Goal: Information Seeking & Learning: Learn about a topic

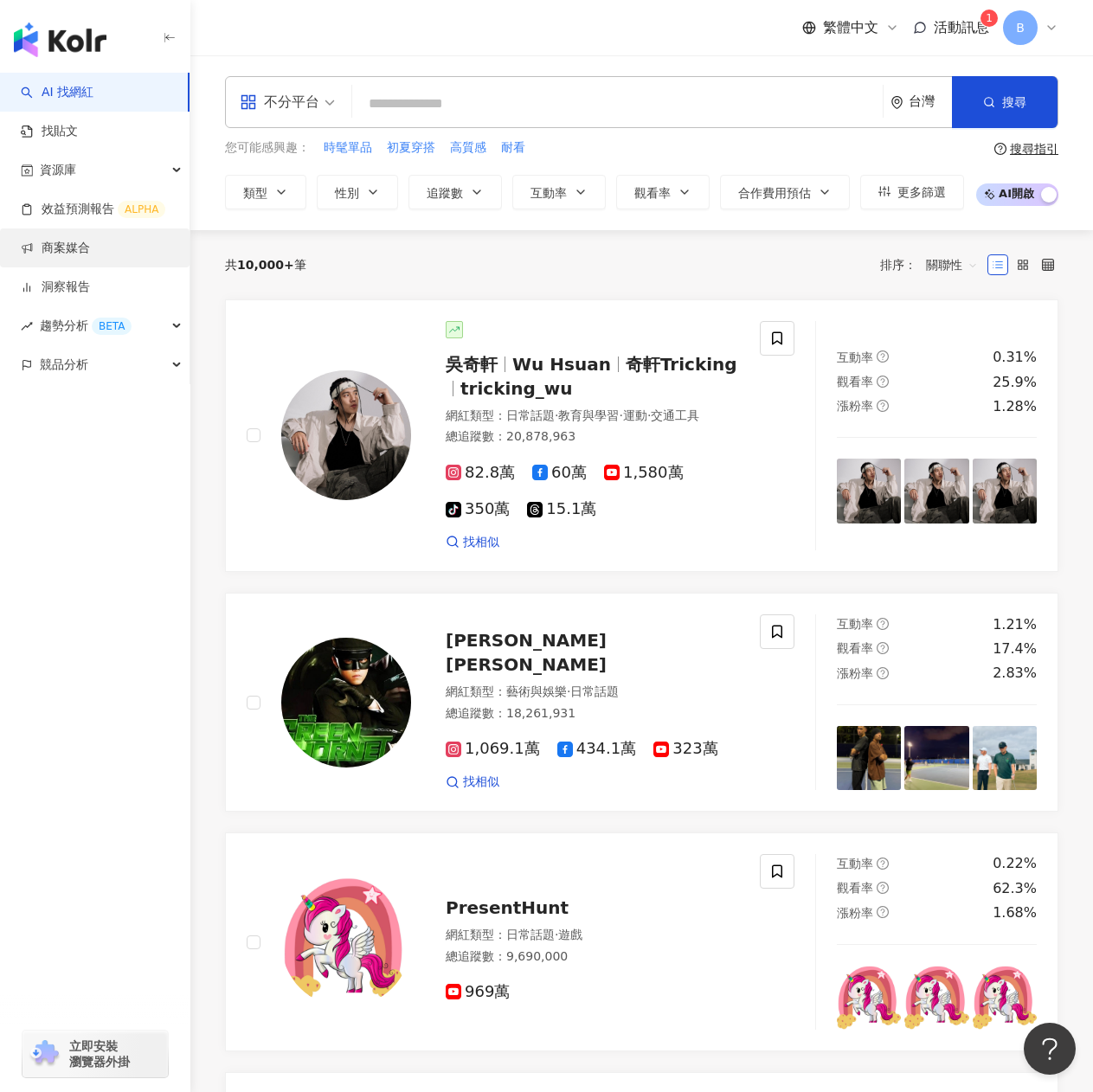
click at [79, 240] on link "商案媒合" at bounding box center [55, 248] width 69 height 18
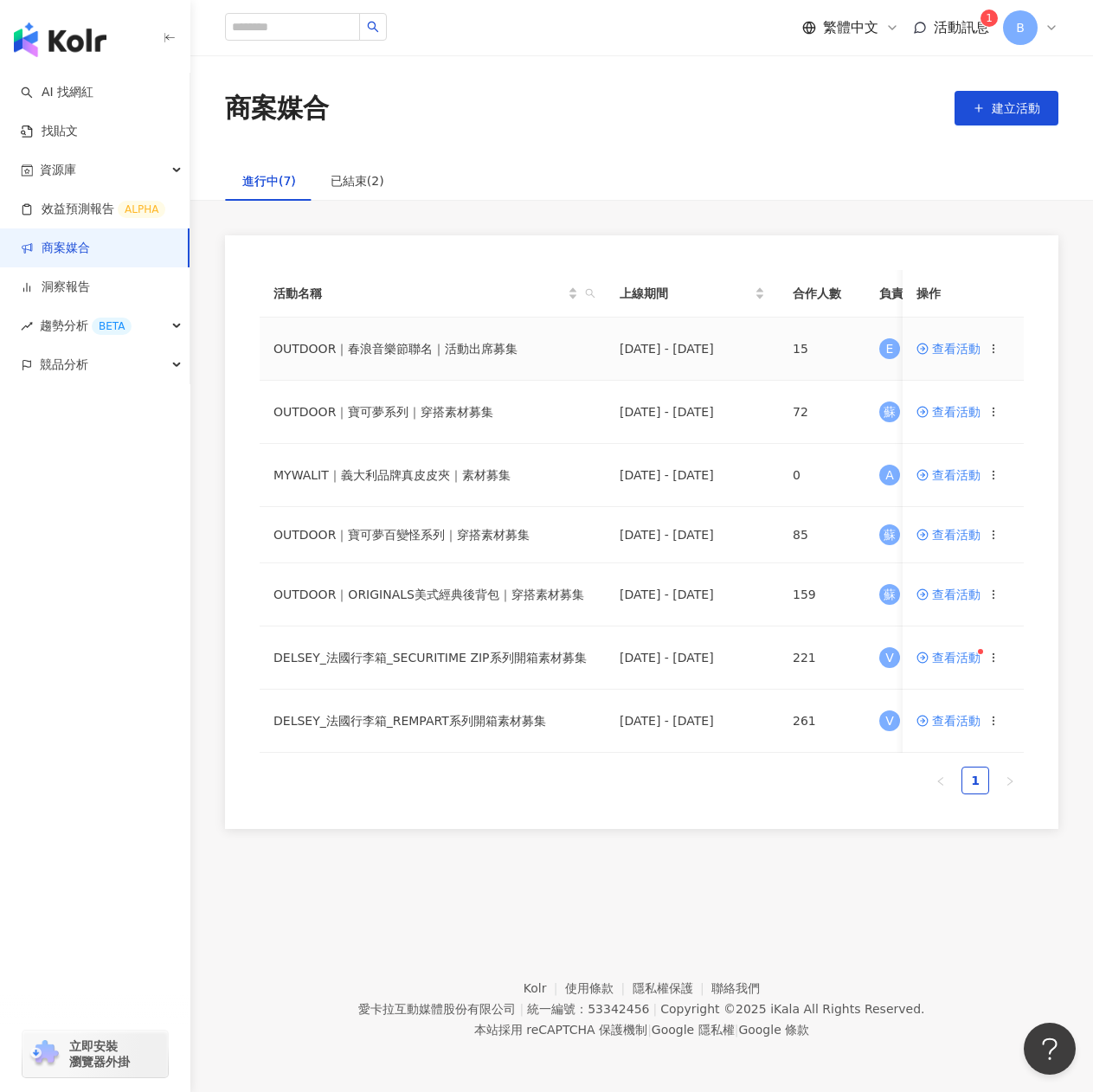
click at [966, 350] on span "查看活動" at bounding box center [948, 348] width 64 height 12
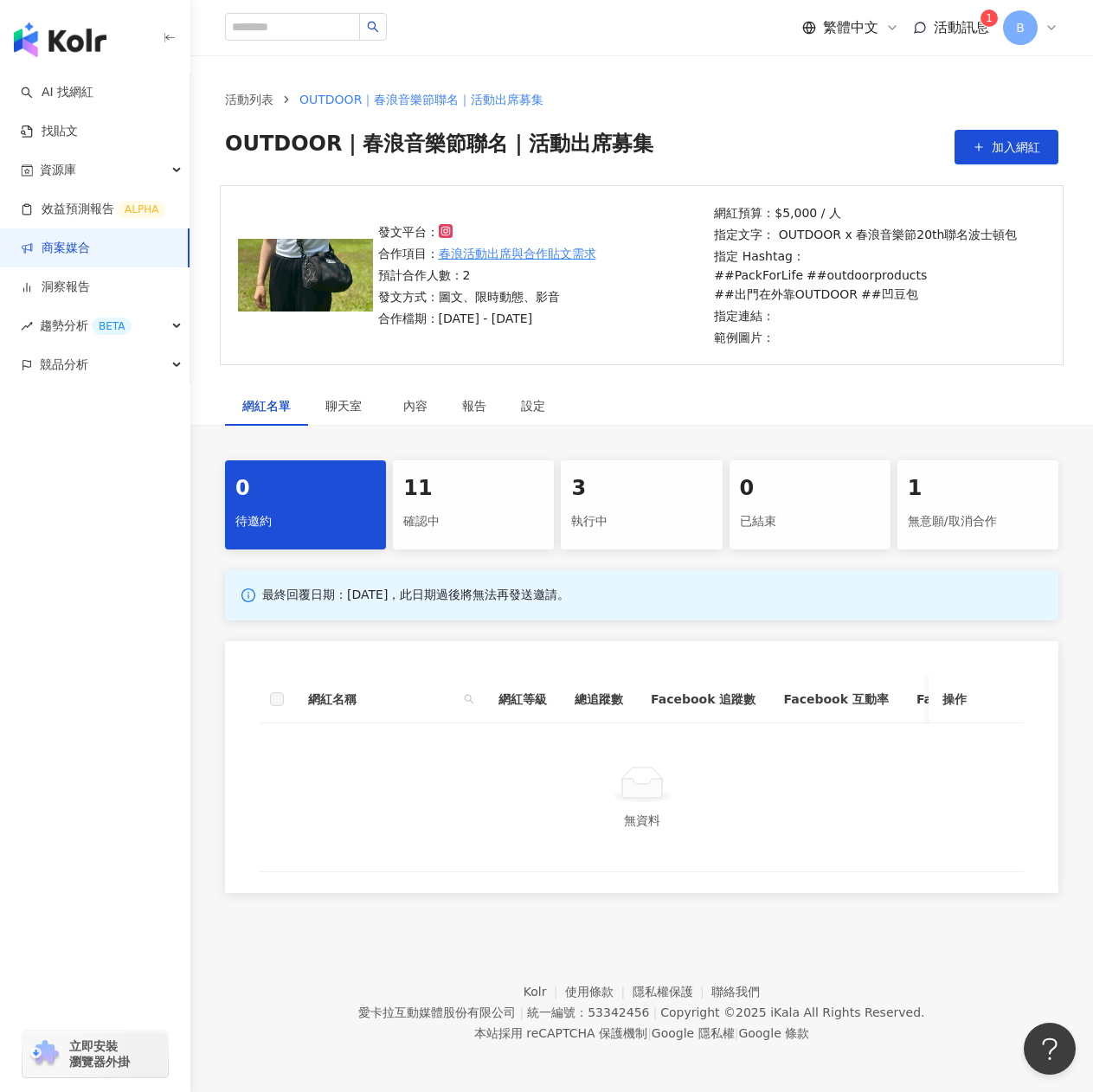
click at [539, 513] on div "確認中" at bounding box center [473, 521] width 140 height 29
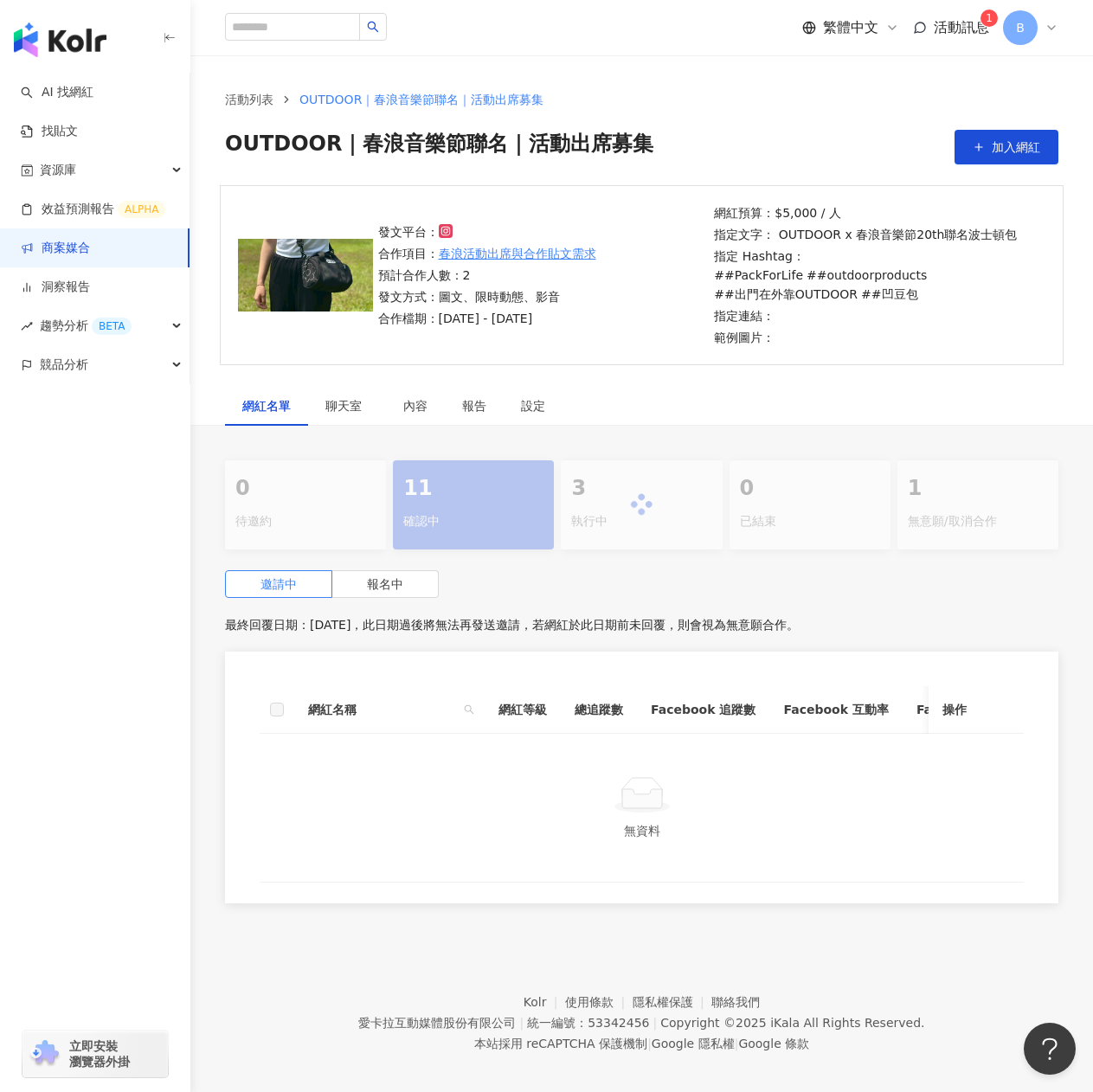
click at [663, 503] on div "3 執行中" at bounding box center [641, 504] width 161 height 89
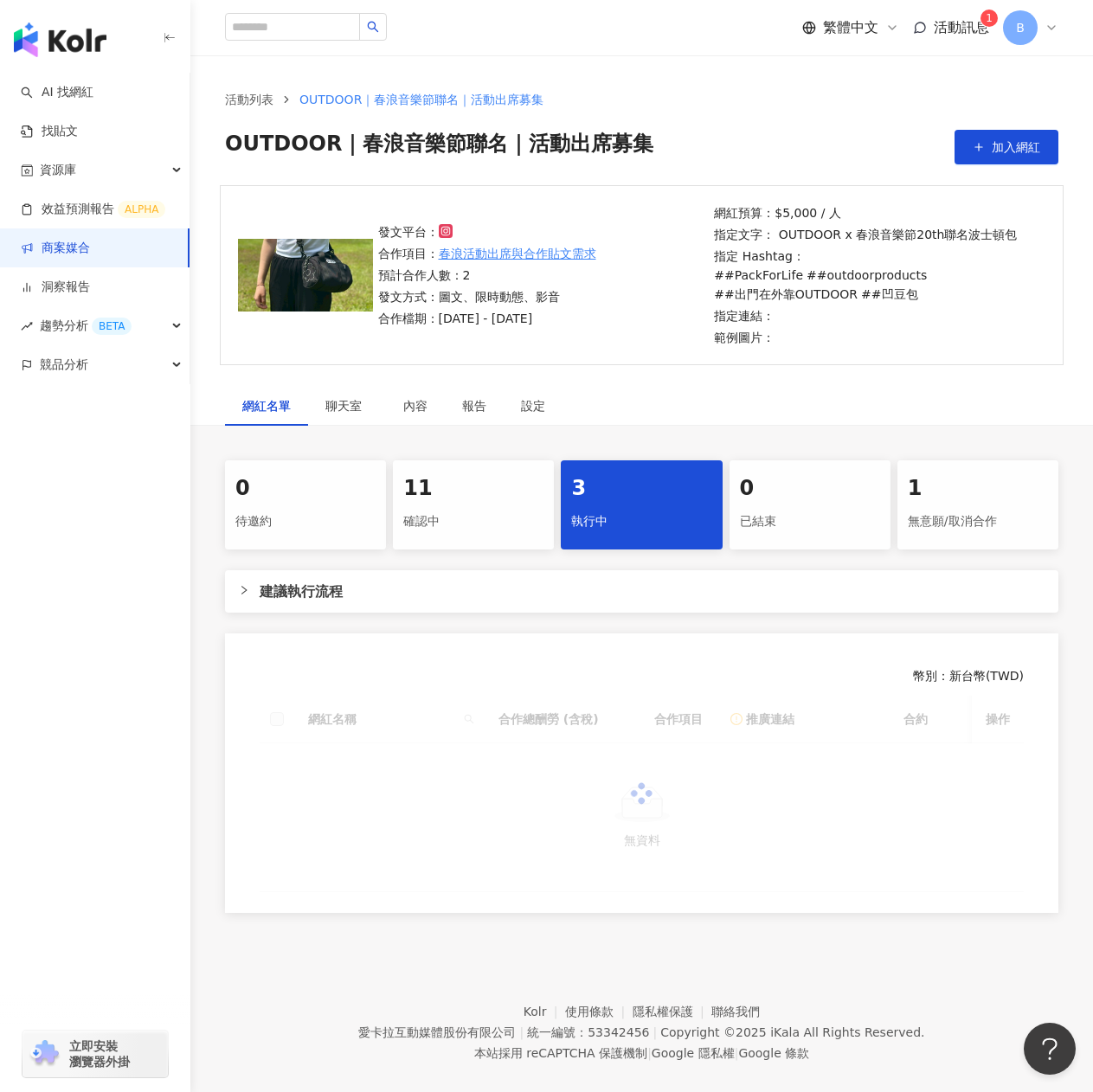
click at [431, 509] on div "確認中" at bounding box center [473, 521] width 140 height 29
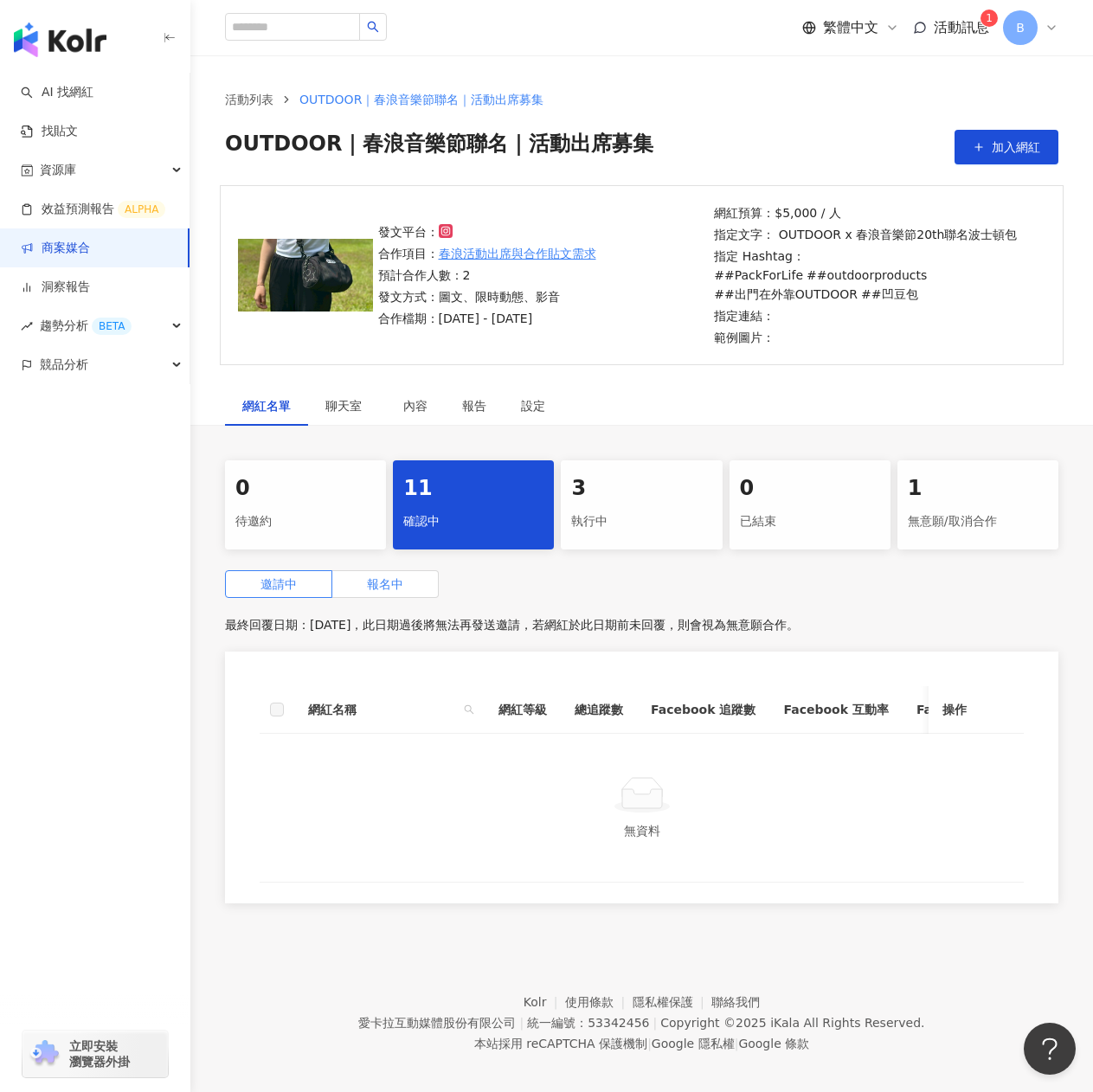
click at [363, 592] on label "報名中" at bounding box center [386, 584] width 106 height 27
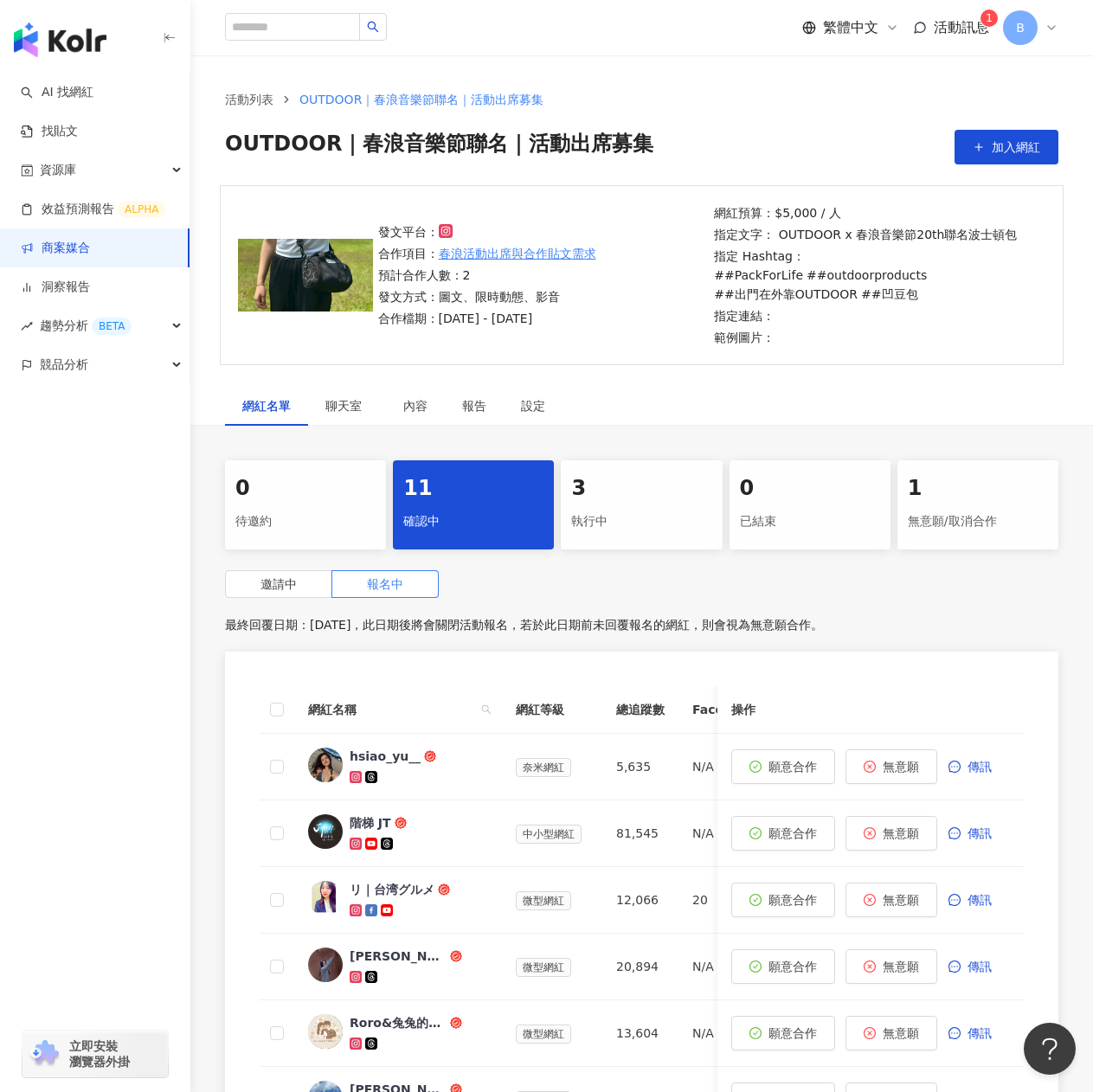
click at [622, 515] on div "執行中" at bounding box center [641, 521] width 140 height 29
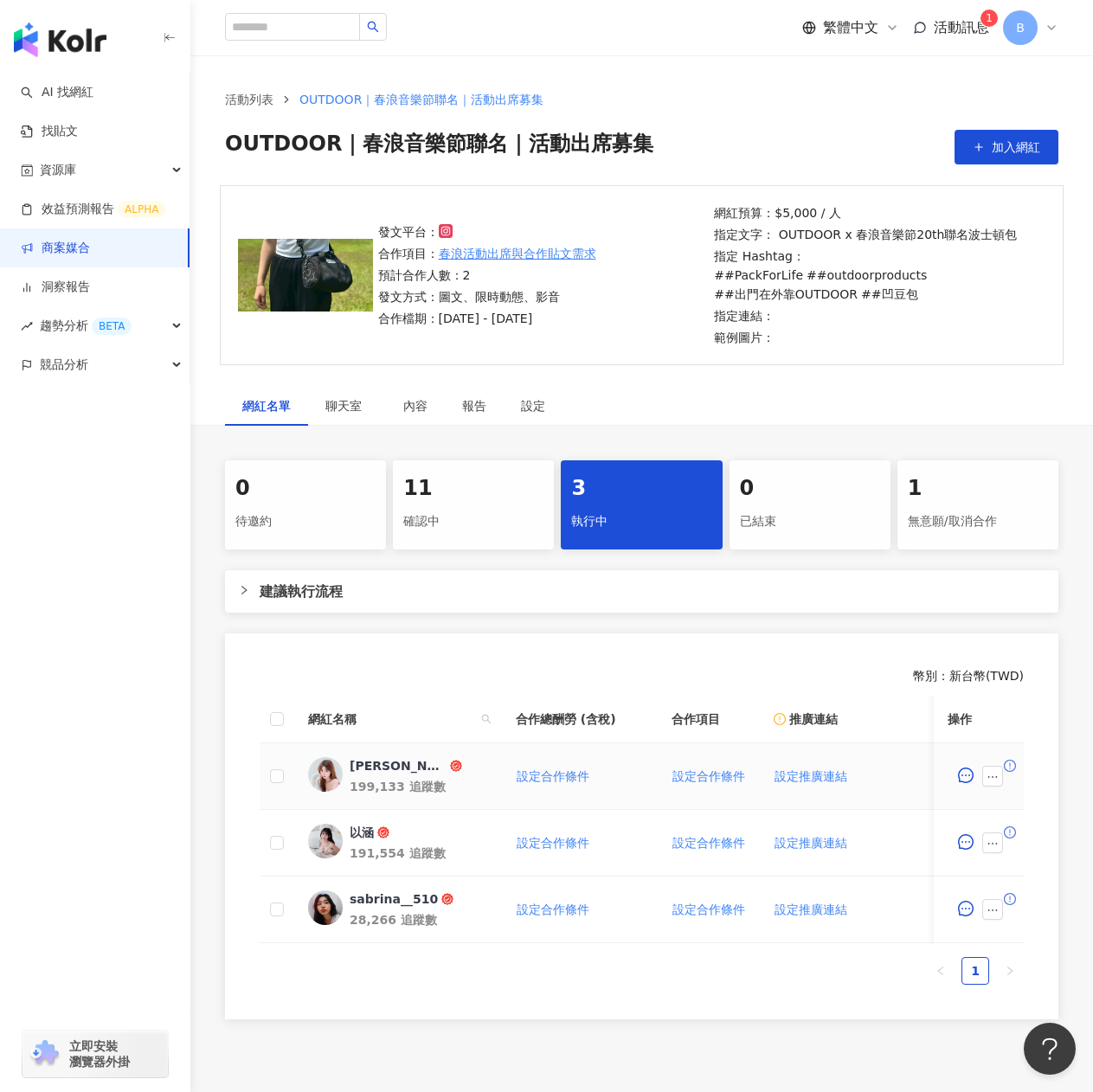
scroll to position [87, 0]
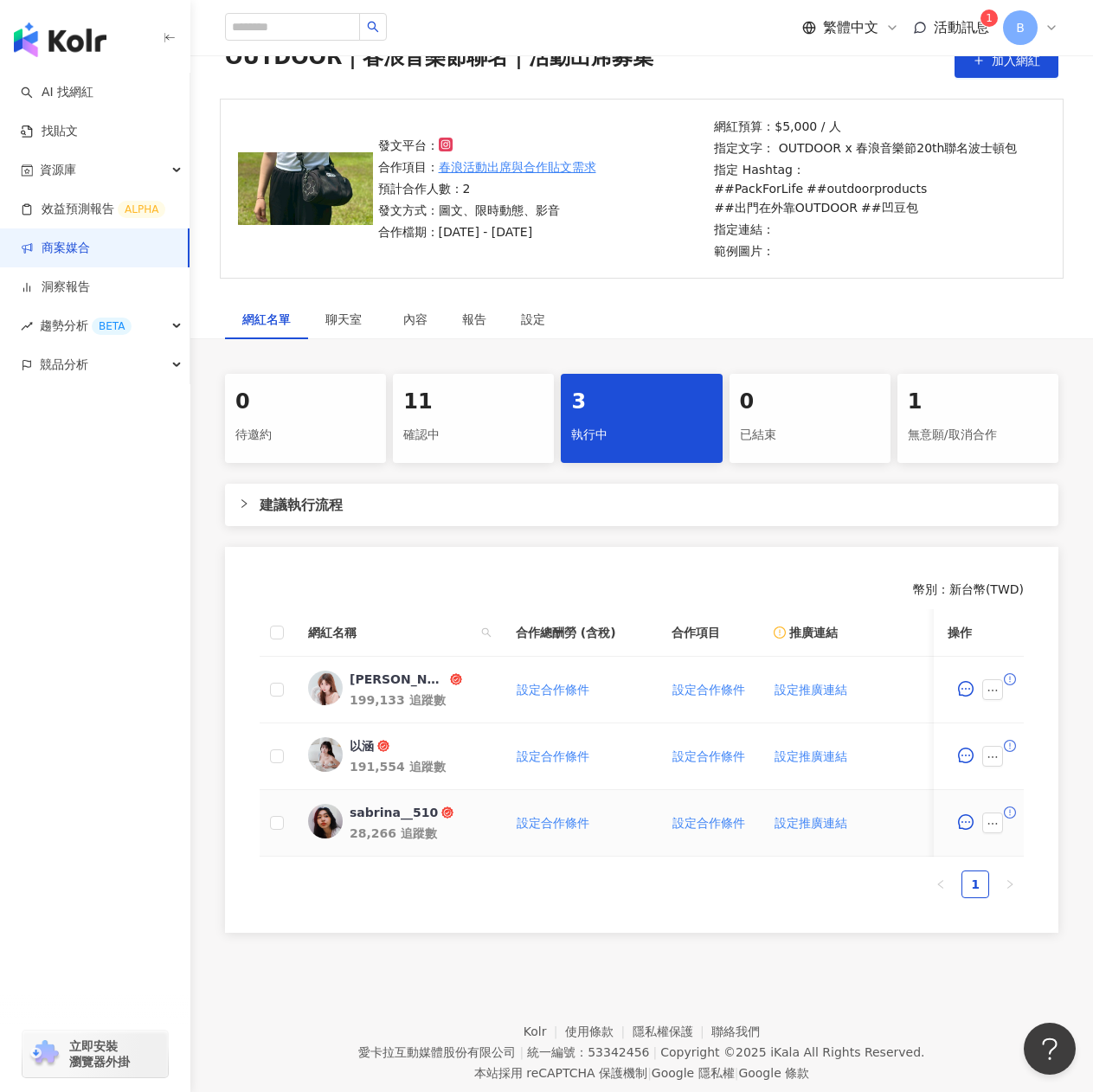
click at [455, 816] on span "sabrina__510" at bounding box center [405, 813] width 112 height 18
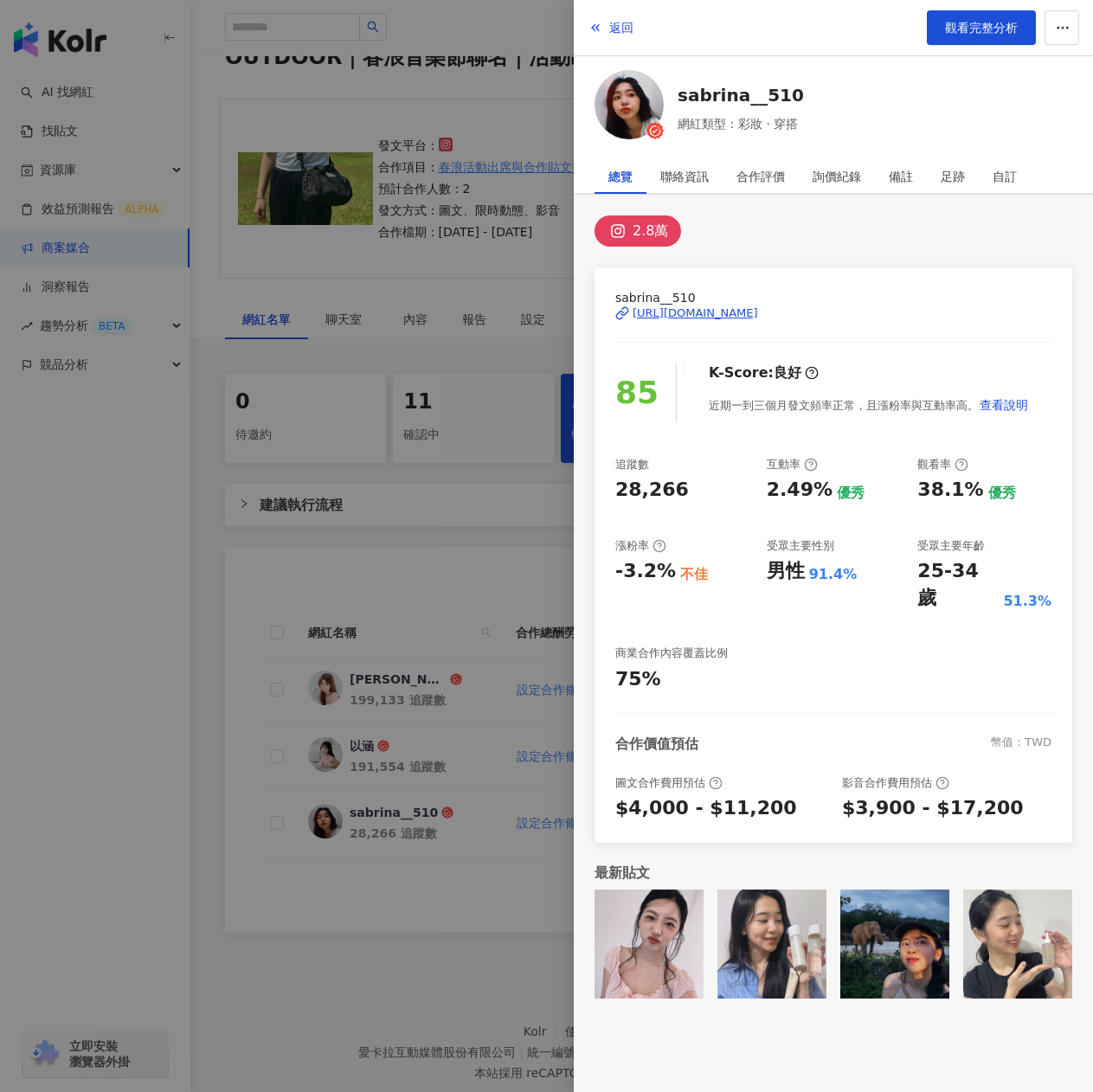
click at [723, 310] on div "https://www.instagram.com/sabrina__510/" at bounding box center [695, 313] width 126 height 16
click at [716, 84] on link "sabrina__510" at bounding box center [740, 95] width 126 height 24
click at [414, 297] on div at bounding box center [546, 546] width 1093 height 1092
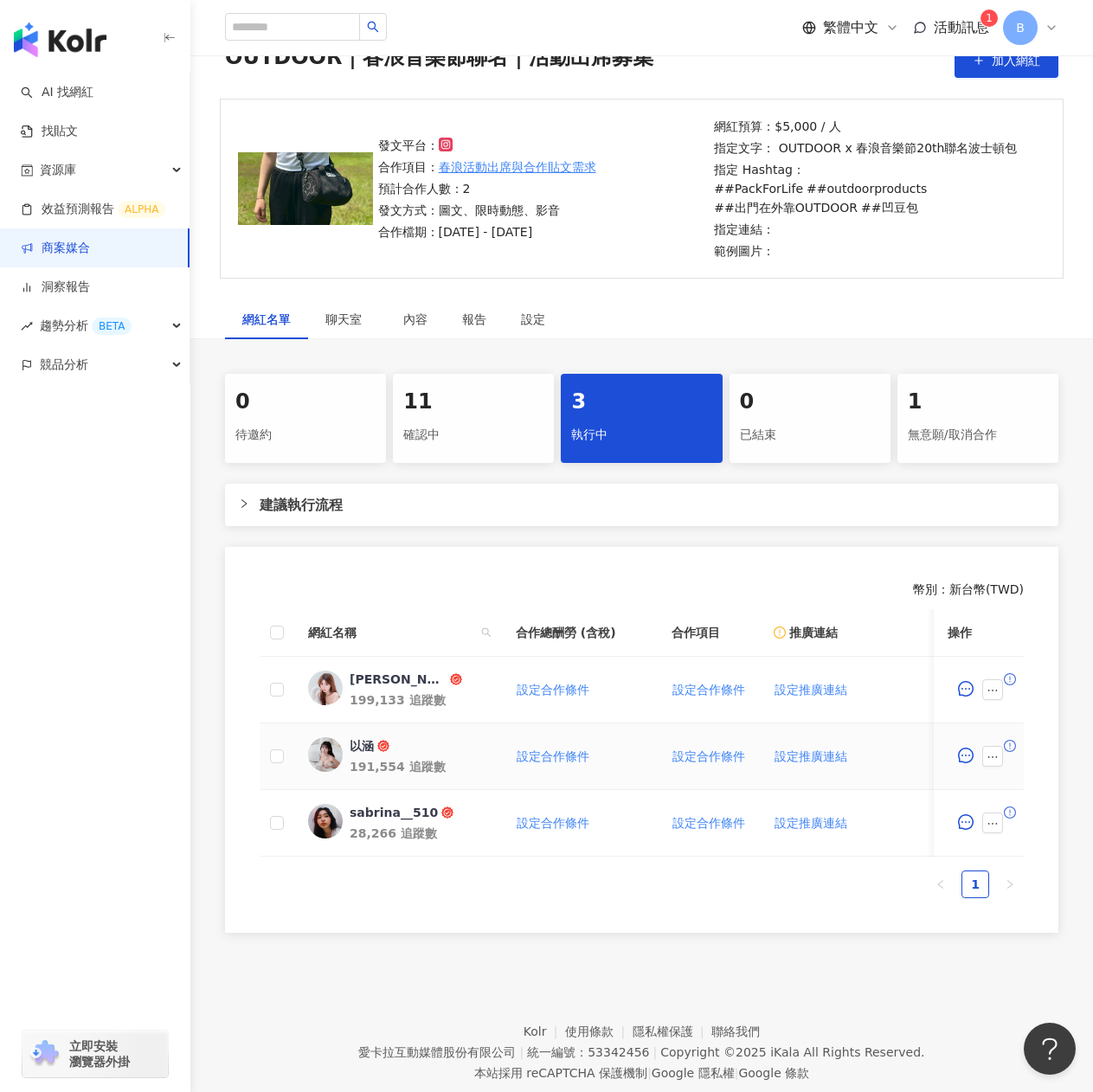
click at [401, 747] on span "以涵" at bounding box center [405, 745] width 112 height 18
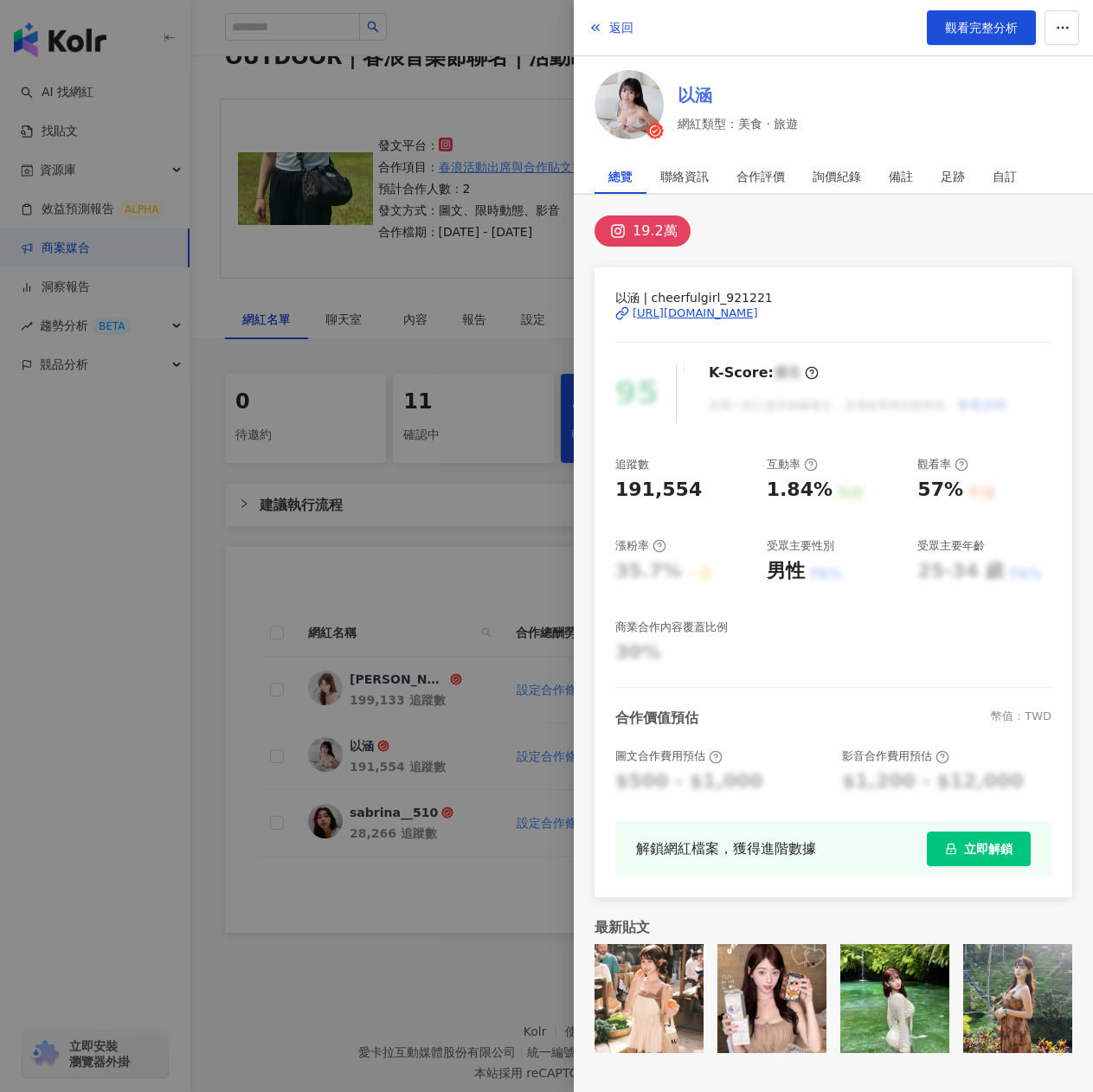
click at [708, 92] on link "以涵" at bounding box center [738, 95] width 120 height 24
click at [708, 313] on div "https://www.instagram.com/cheerfulgirl_921221/" at bounding box center [695, 313] width 126 height 16
click at [363, 272] on div at bounding box center [546, 546] width 1093 height 1092
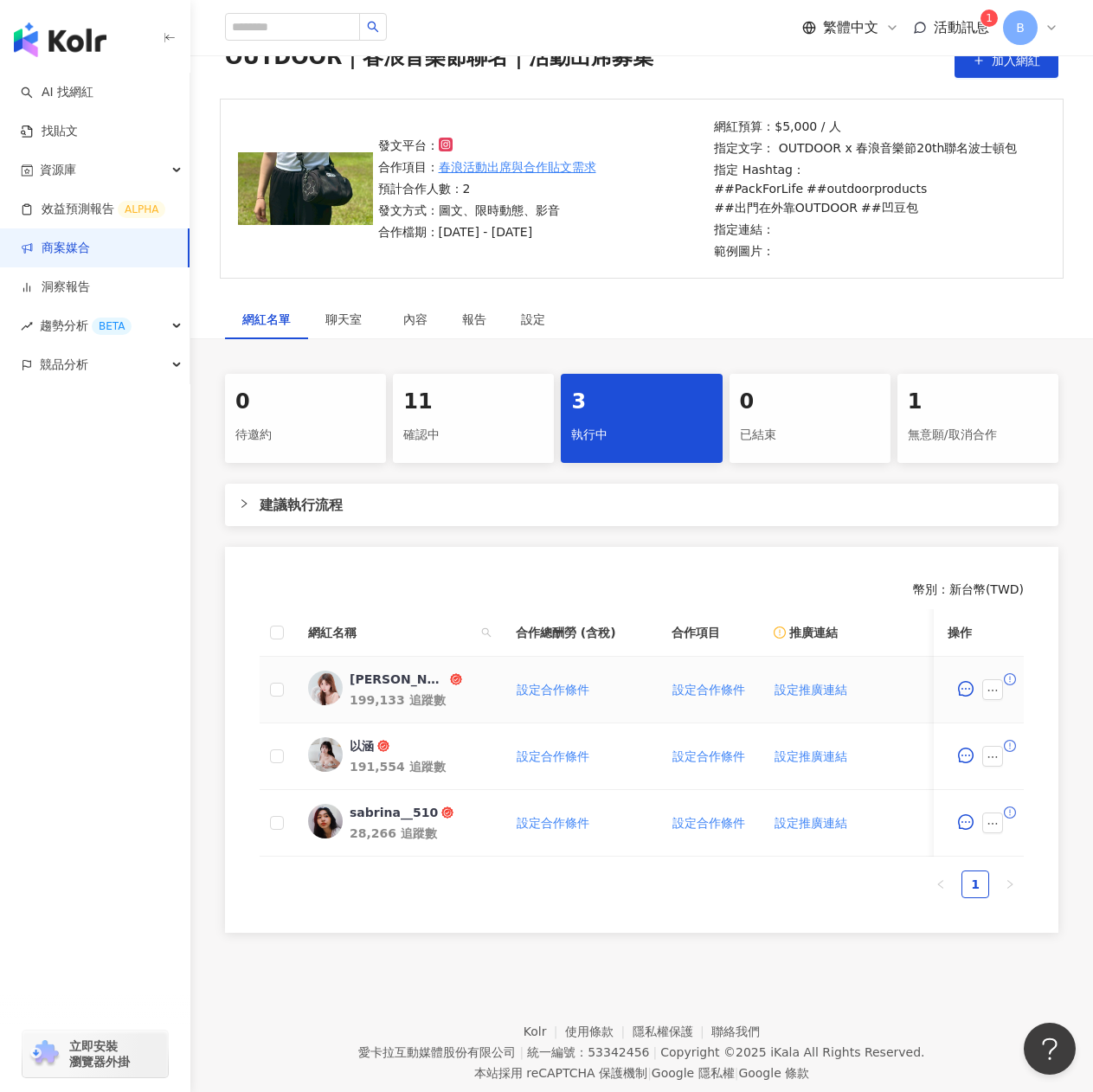
click at [364, 670] on div "[PERSON_NAME]" at bounding box center [398, 679] width 97 height 18
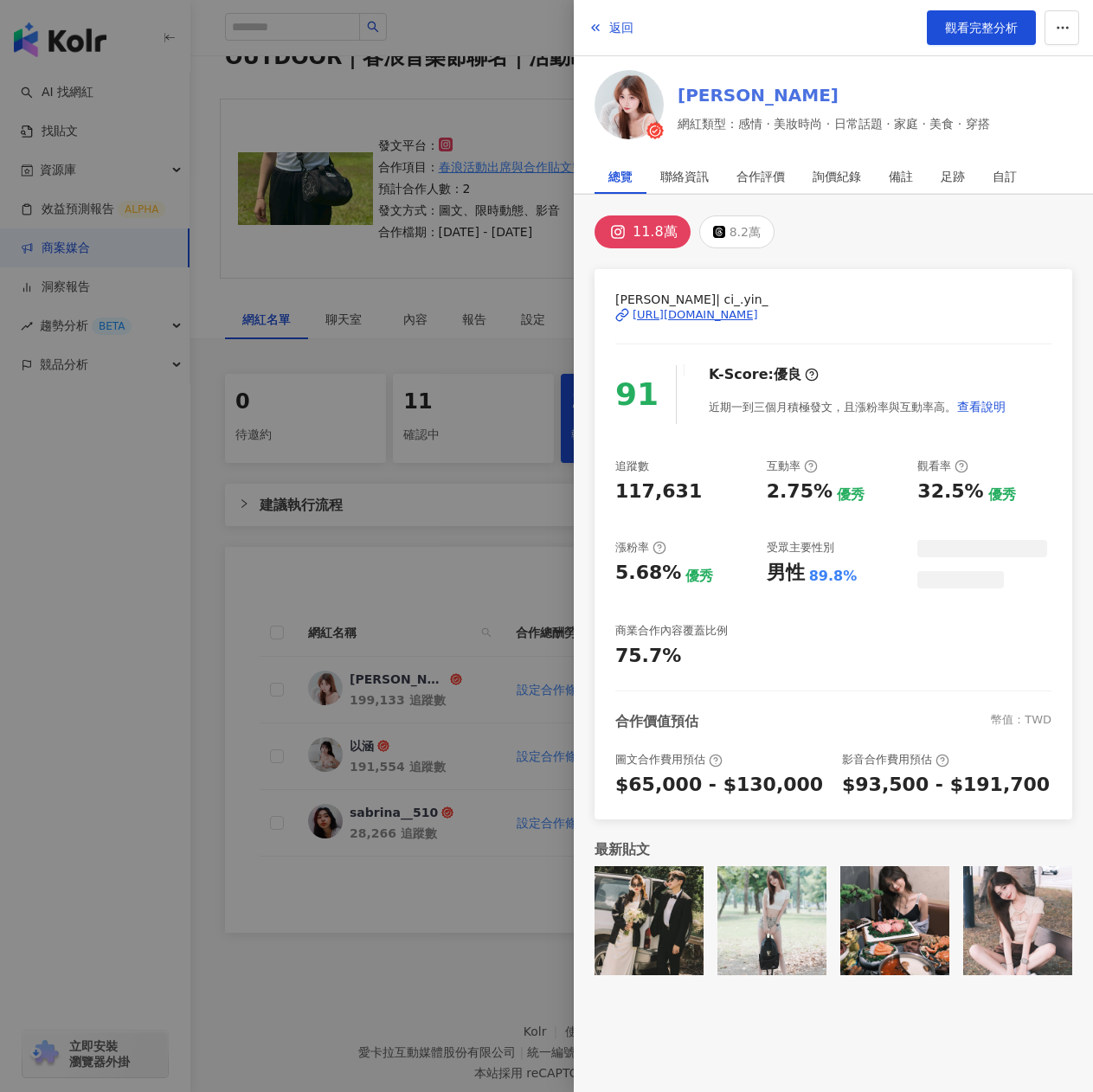
click at [740, 86] on link "[PERSON_NAME]" at bounding box center [833, 95] width 312 height 24
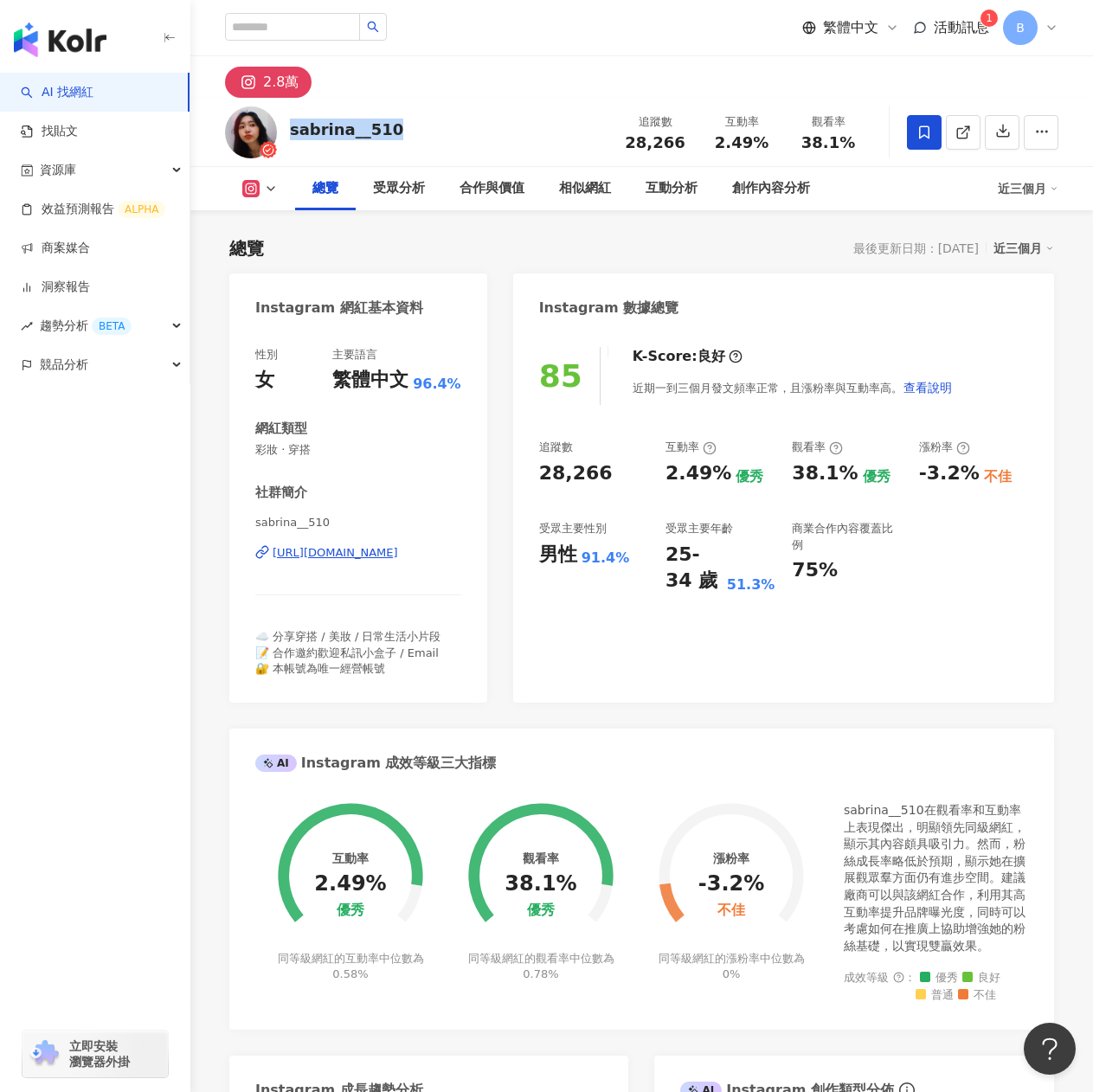
click at [403, 126] on div "sabrina__510 追蹤數 28,266 互動率 2.49% 觀看率 38.1%" at bounding box center [641, 132] width 902 height 68
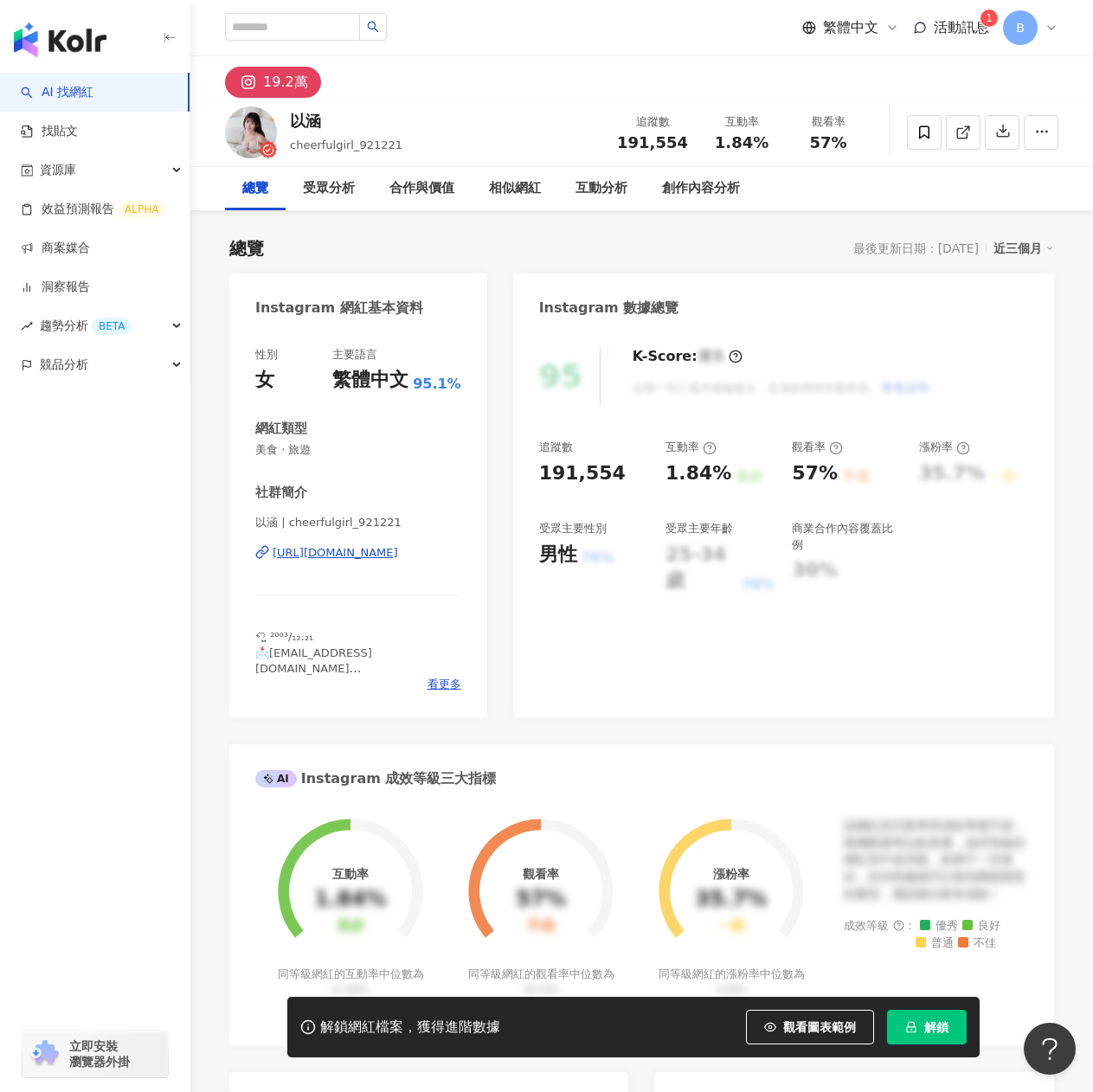
click at [327, 117] on div "以涵" at bounding box center [346, 120] width 112 height 21
click at [325, 120] on div "以涵" at bounding box center [346, 120] width 112 height 21
click at [319, 118] on div "以涵" at bounding box center [346, 120] width 112 height 21
drag, startPoint x: 324, startPoint y: 116, endPoint x: 283, endPoint y: 115, distance: 41.0
click at [283, 115] on div "以涵 cheerfulgirl_921221 追蹤數 191,554 互動率 1.84% 觀看率 57%" at bounding box center [641, 132] width 902 height 68
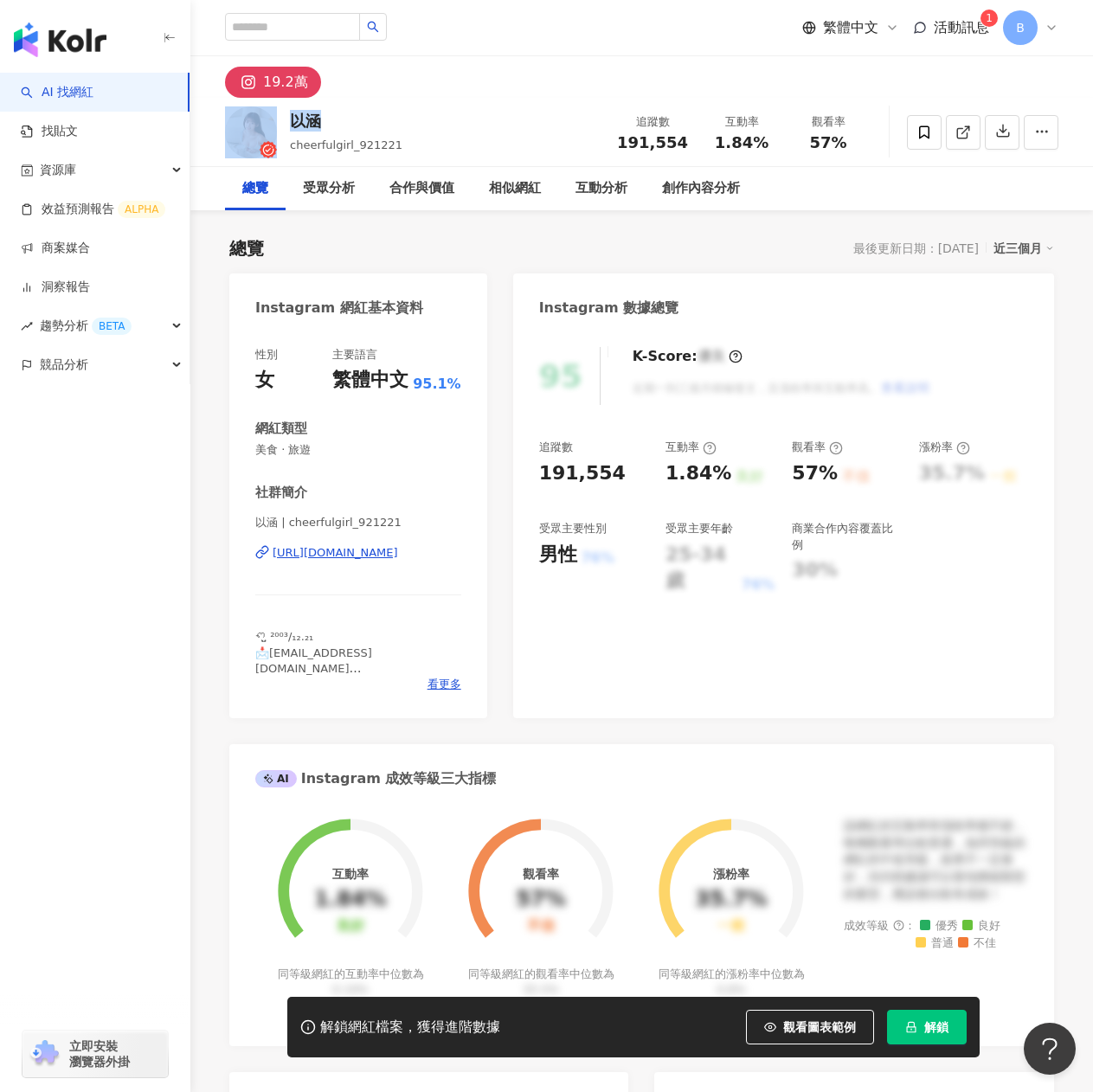
copy div "以涵"
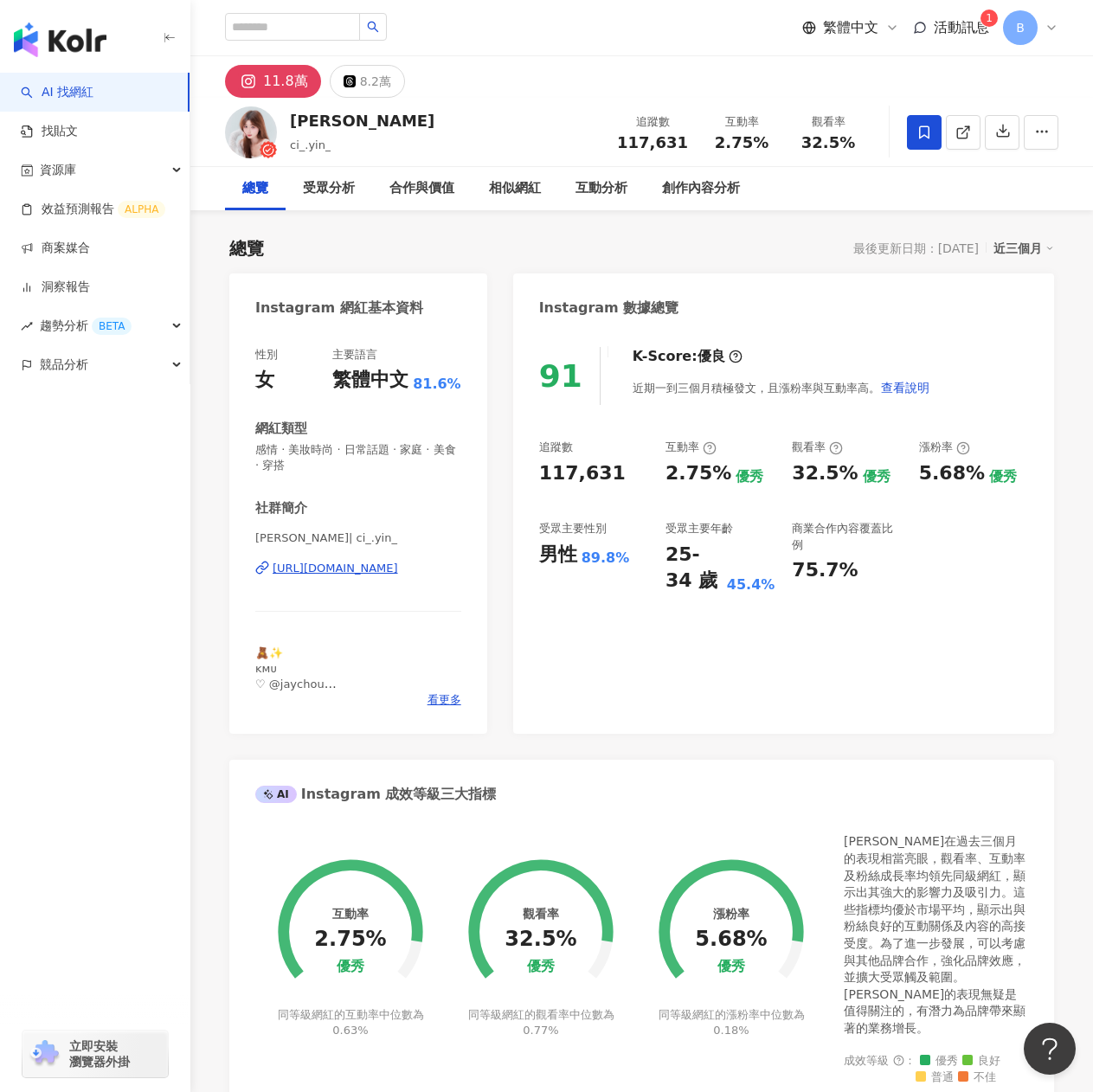
click at [370, 223] on div "總覽 最後更新日期：[DATE] 近三個月 Instagram 網紅基本資料 性別 女 主要語言 繁體中文 81.6% 網紅類型 感情 · 美妝時尚 · 日常…" at bounding box center [641, 949] width 824 height 1462
click at [374, 569] on div "[URL][DOMAIN_NAME]" at bounding box center [335, 569] width 126 height 16
